Goal: Task Accomplishment & Management: Use online tool/utility

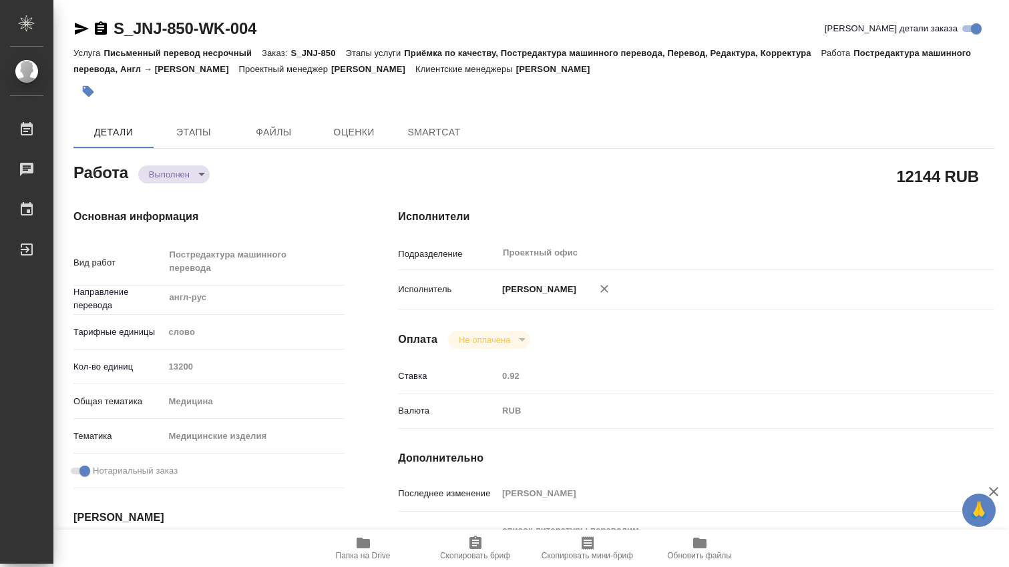
type textarea "x"
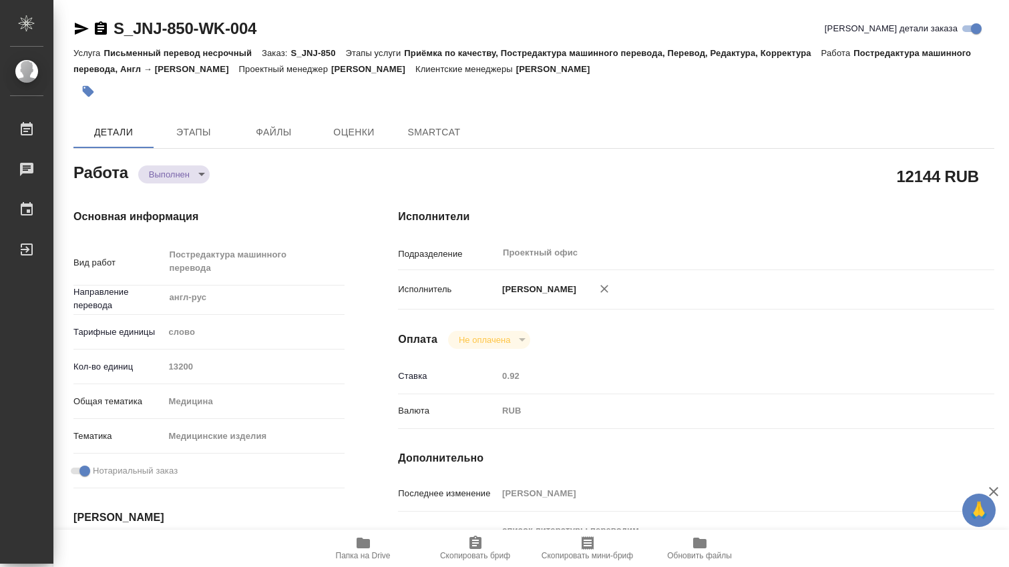
type textarea "x"
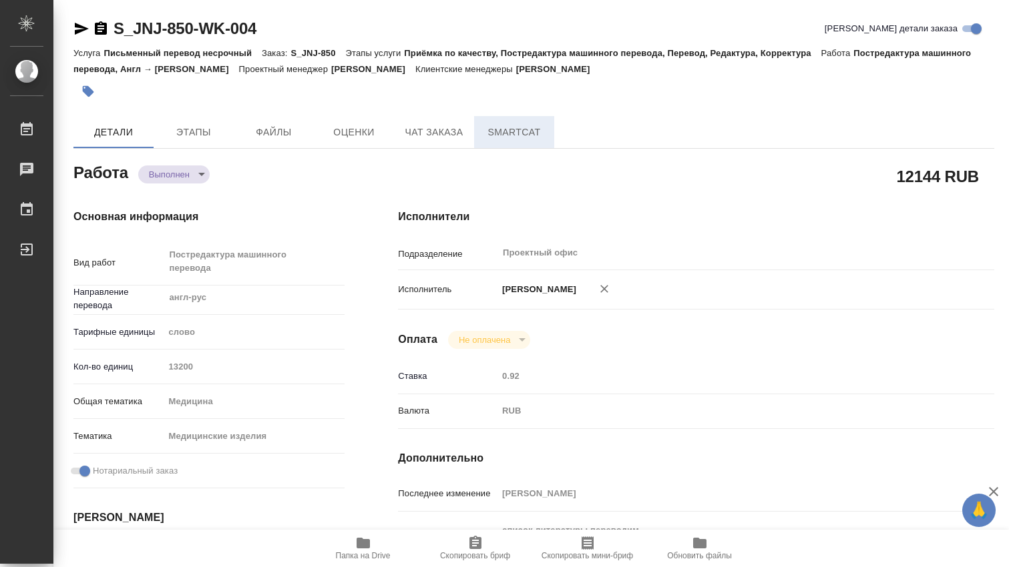
type textarea "x"
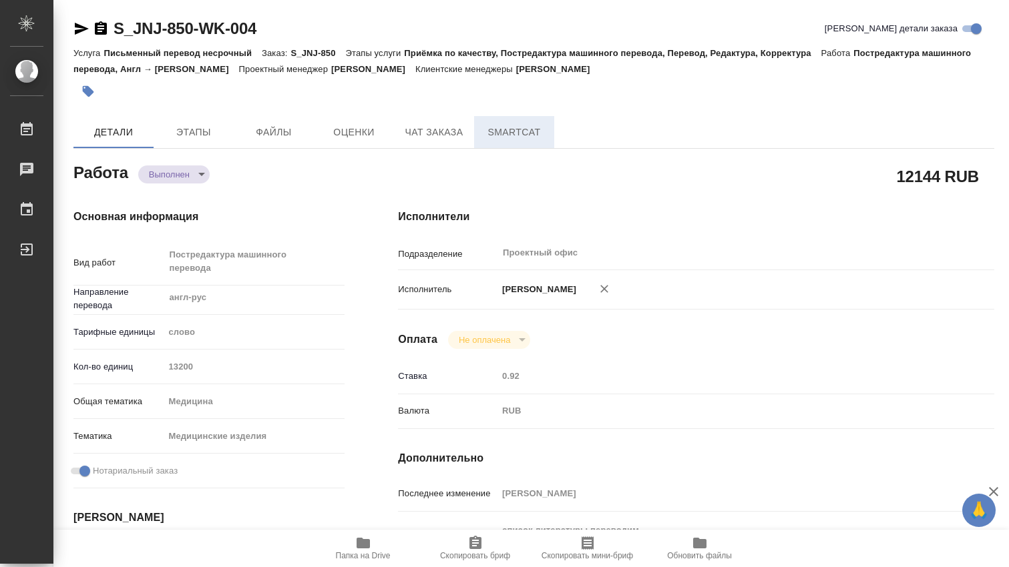
click at [535, 136] on span "SmartCat" at bounding box center [514, 132] width 64 height 17
